Goal: Task Accomplishment & Management: Manage account settings

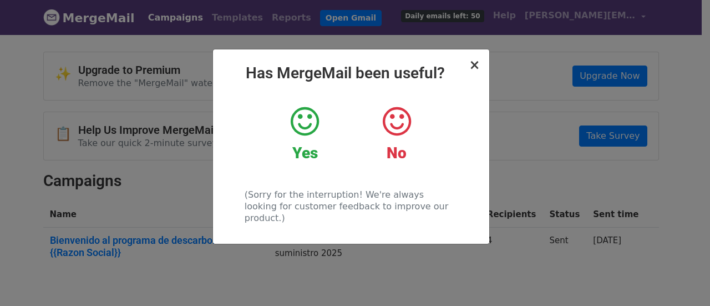
click at [470, 70] on h2 "Has MergeMail been useful?" at bounding box center [351, 73] width 258 height 19
click at [475, 66] on span "×" at bounding box center [474, 65] width 11 height 16
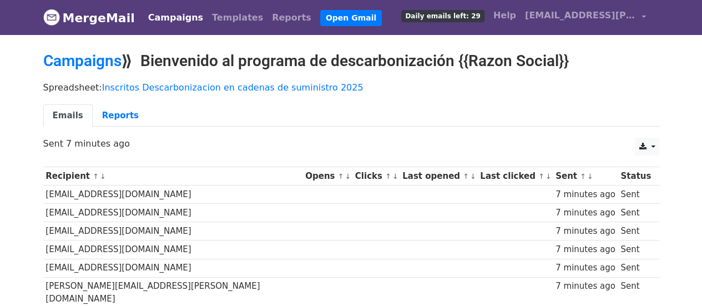
click at [65, 108] on link "Emails" at bounding box center [67, 115] width 49 height 23
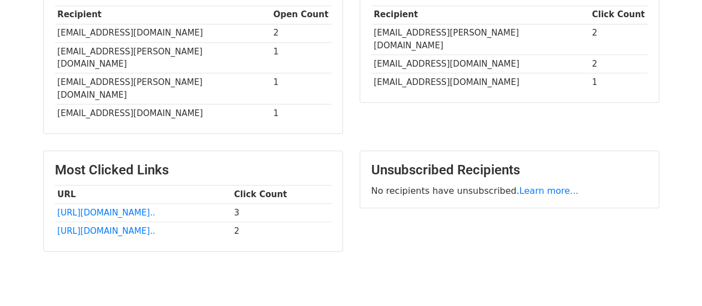
scroll to position [313, 0]
click at [141, 207] on link "[URL][DOMAIN_NAME].." at bounding box center [106, 212] width 98 height 10
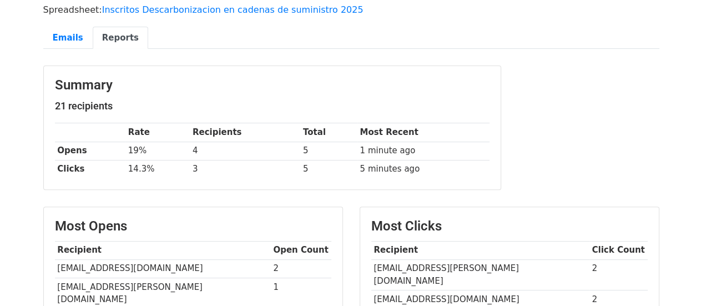
scroll to position [0, 0]
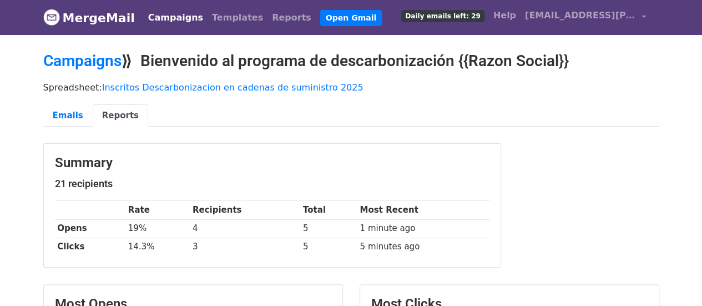
click at [166, 19] on link "Campaigns" at bounding box center [176, 18] width 64 height 22
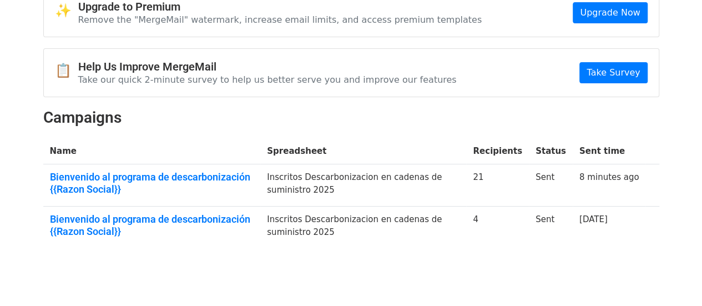
scroll to position [64, 0]
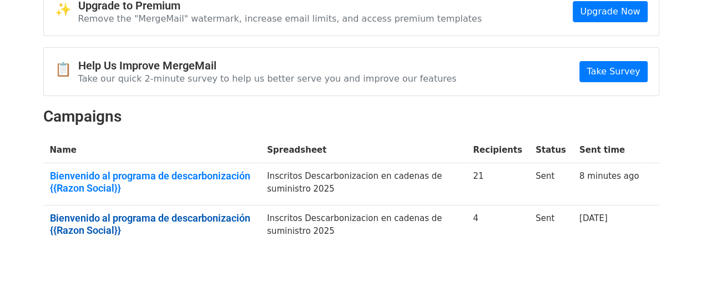
click at [216, 215] on link "Bienvenido al programa de descarbonización {{Razon Social}}" at bounding box center [152, 224] width 204 height 24
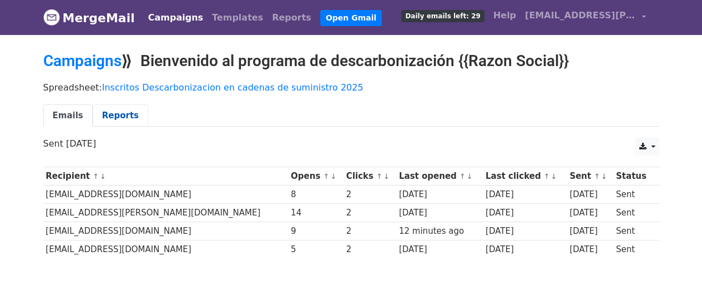
click at [110, 115] on link "Reports" at bounding box center [120, 115] width 55 height 23
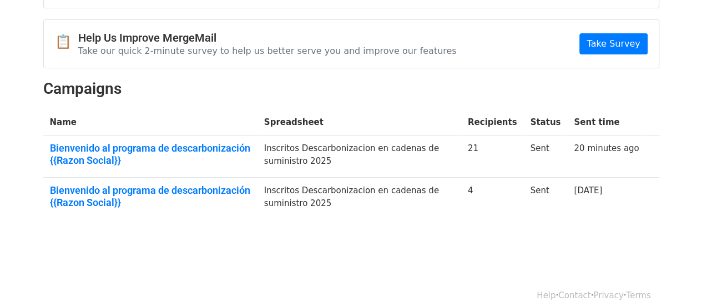
scroll to position [102, 0]
